Goal: Use online tool/utility: Utilize a website feature to perform a specific function

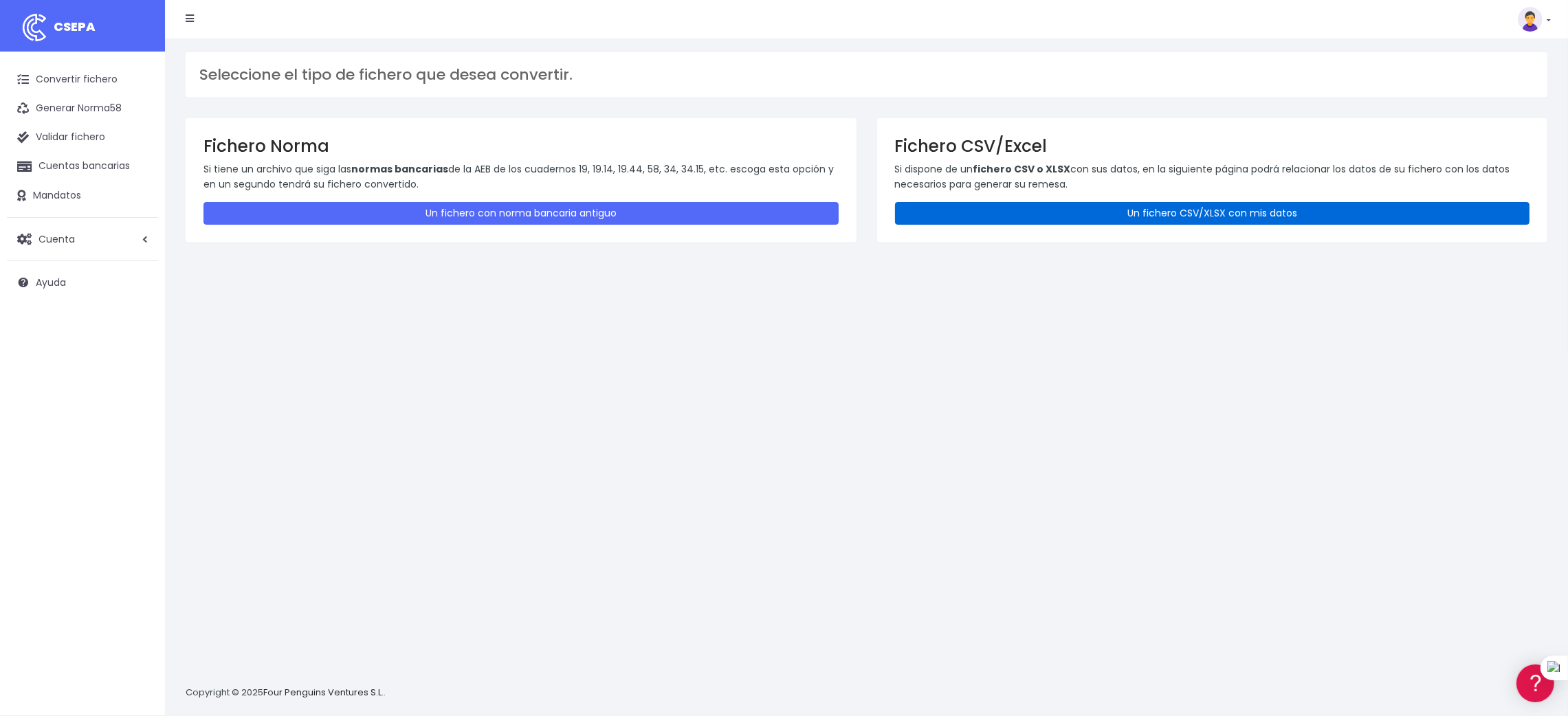
click at [1186, 223] on link "Un fichero CSV/XLSX con mis datos" at bounding box center [1212, 213] width 635 height 22
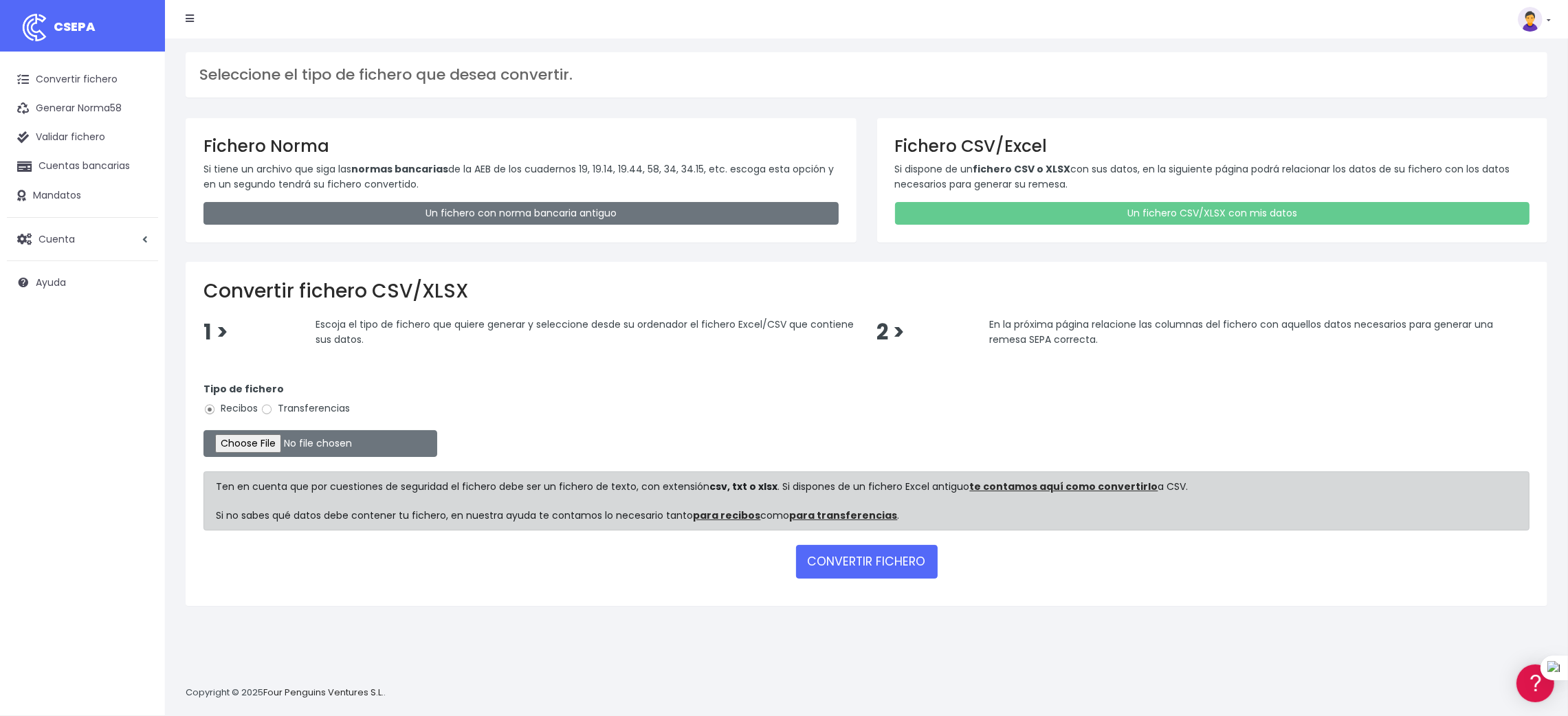
click at [321, 411] on label "Transferencias" at bounding box center [305, 408] width 89 height 14
click at [273, 411] on input "Transferencias" at bounding box center [267, 410] width 12 height 12
radio input "true"
click at [273, 437] on input "file" at bounding box center [320, 444] width 234 height 27
type input "C:\fakepath\SEPA PLANTILLA MEYBRU.xlsx"
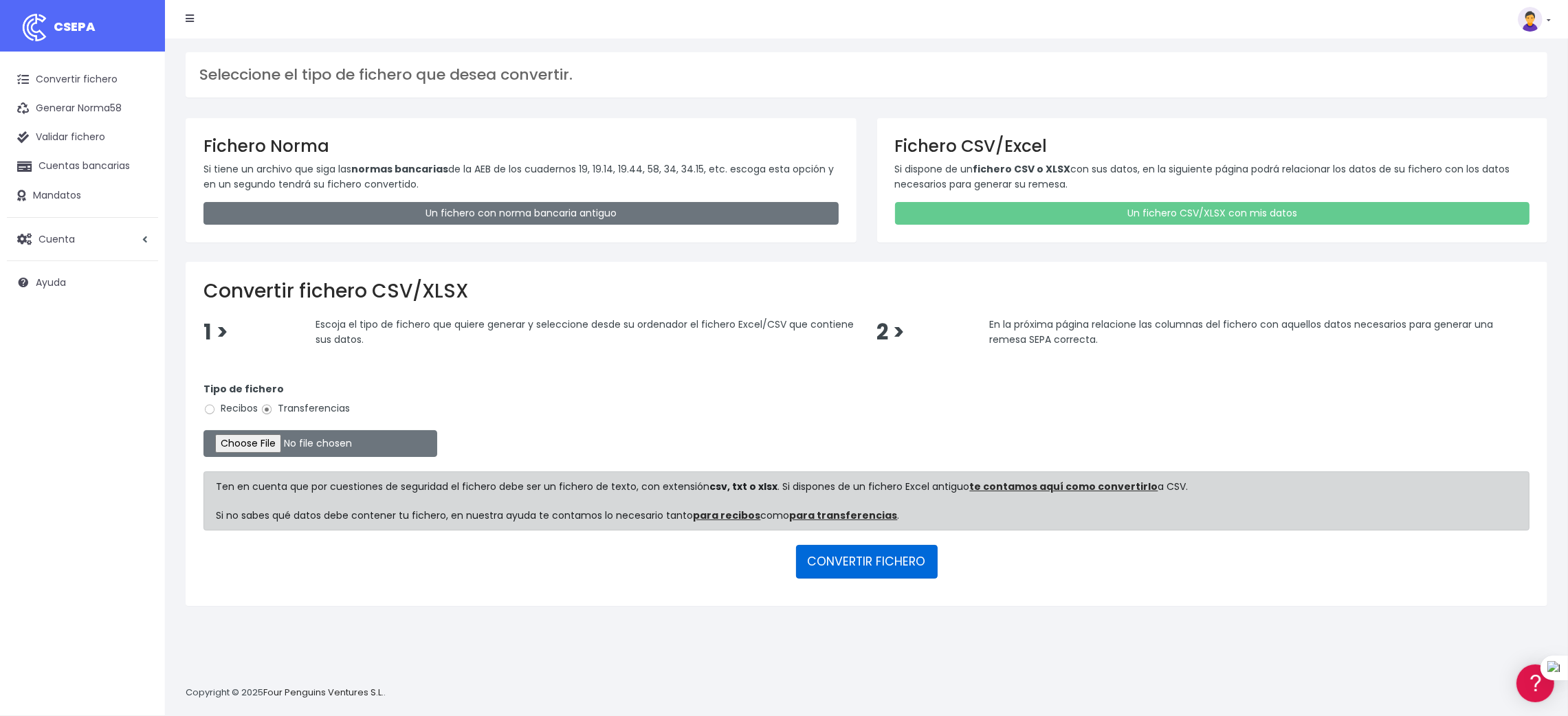
click at [872, 564] on button "CONVERTIR FICHERO" at bounding box center [866, 561] width 142 height 33
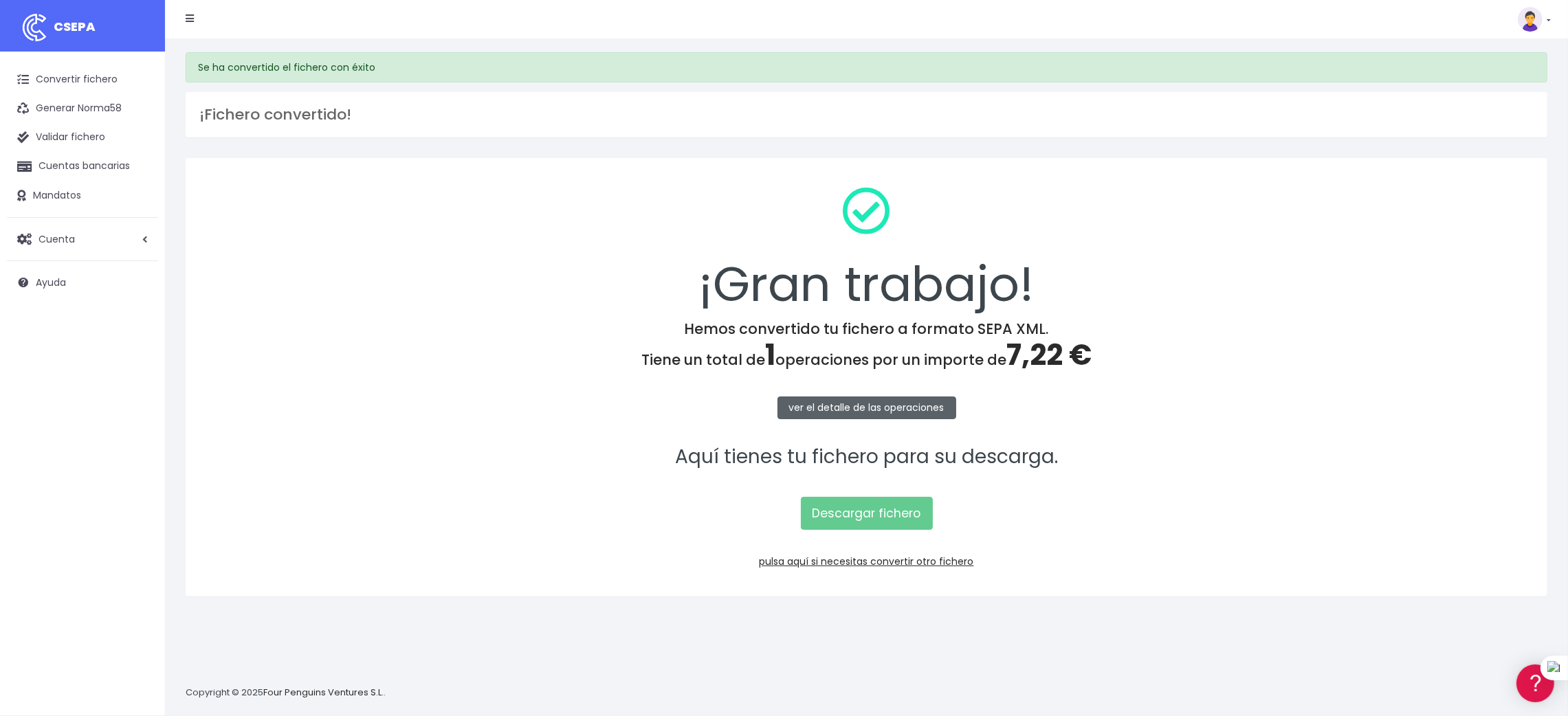
click at [879, 404] on link "ver el detalle de las operaciones" at bounding box center [866, 407] width 178 height 22
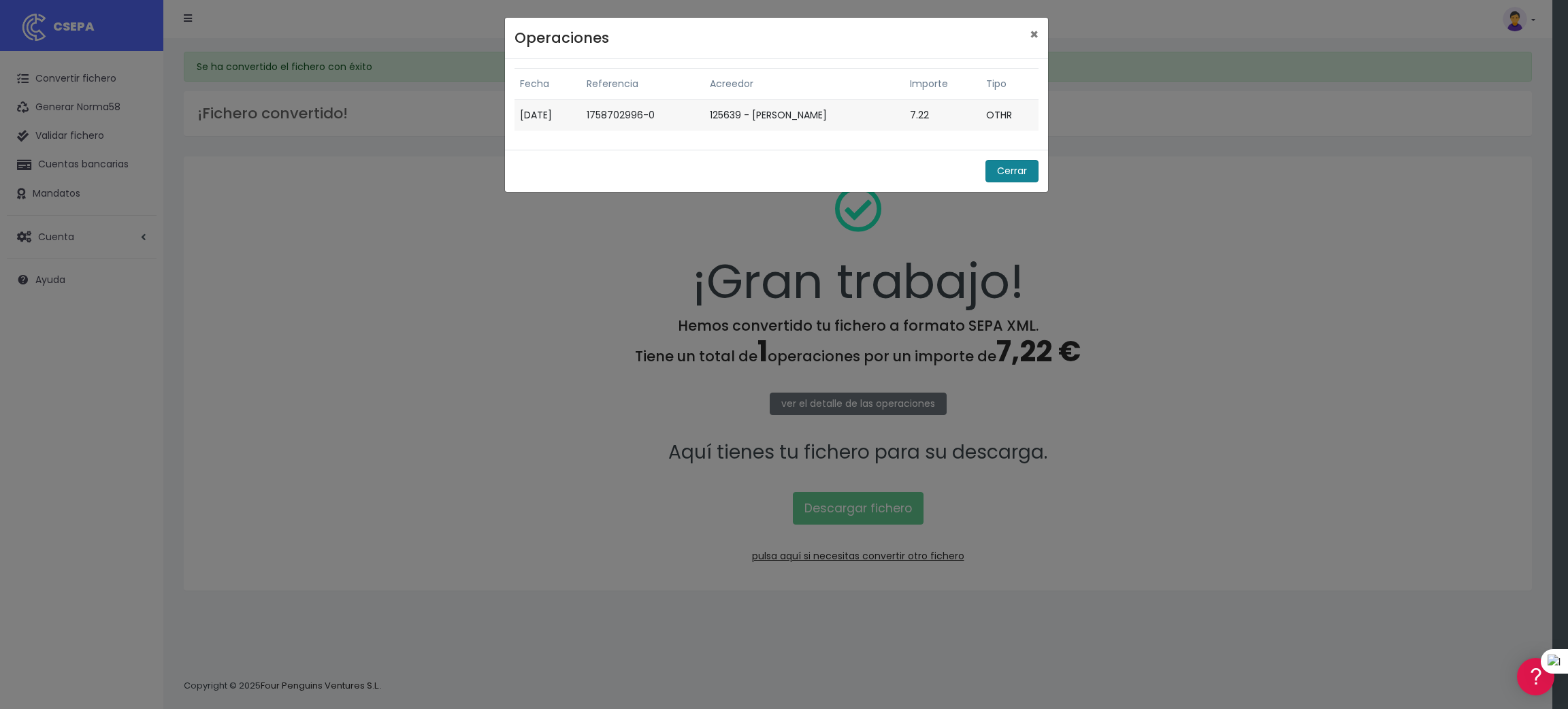
click at [993, 174] on button "Cerrar" at bounding box center [1012, 170] width 53 height 22
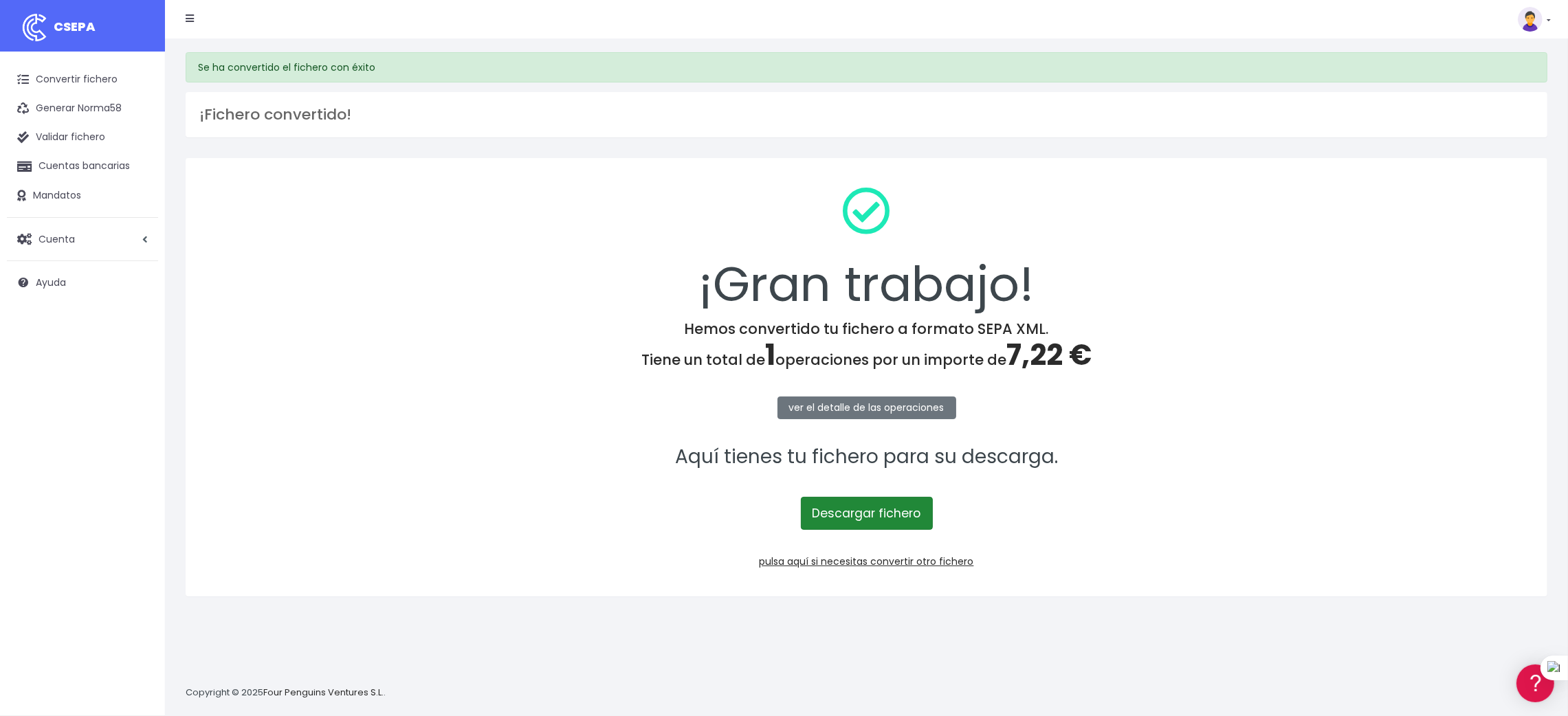
click at [860, 506] on link "Descargar fichero" at bounding box center [866, 513] width 132 height 33
